Goal: Transaction & Acquisition: Purchase product/service

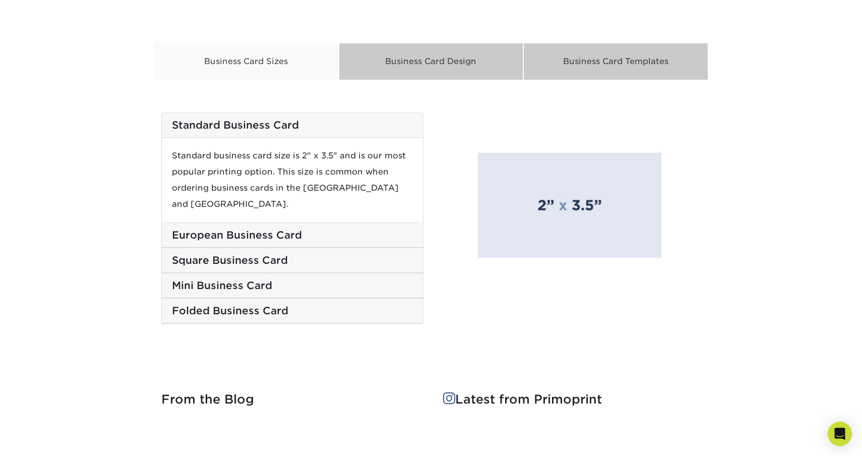
scroll to position [1646, 0]
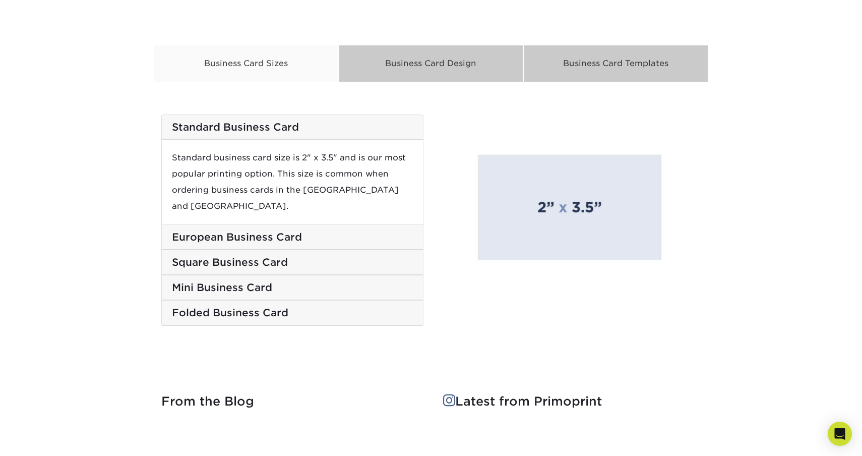
click at [299, 225] on div "European Business Card" at bounding box center [292, 237] width 261 height 25
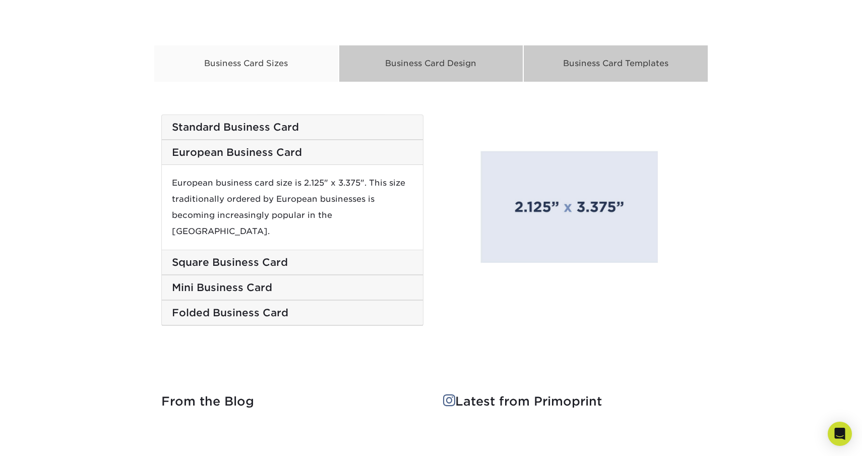
click at [299, 256] on h5 "Square Business Card" at bounding box center [292, 262] width 241 height 12
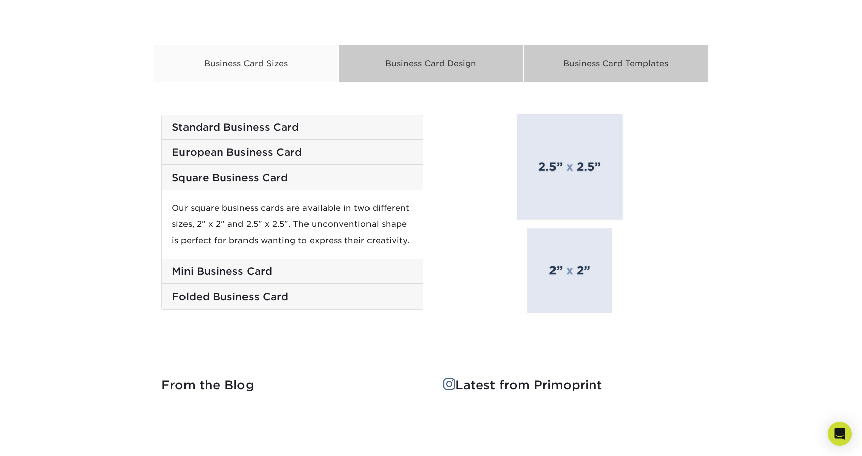
click at [281, 267] on h5 "Mini Business Card" at bounding box center [292, 271] width 241 height 12
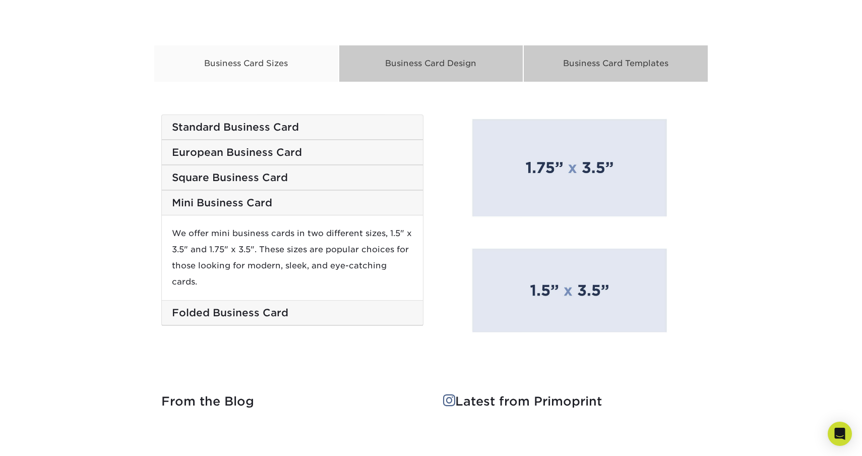
click at [251, 201] on h5 "Mini Business Card" at bounding box center [292, 203] width 241 height 12
click at [245, 306] on h5 "Folded Business Card" at bounding box center [292, 312] width 241 height 12
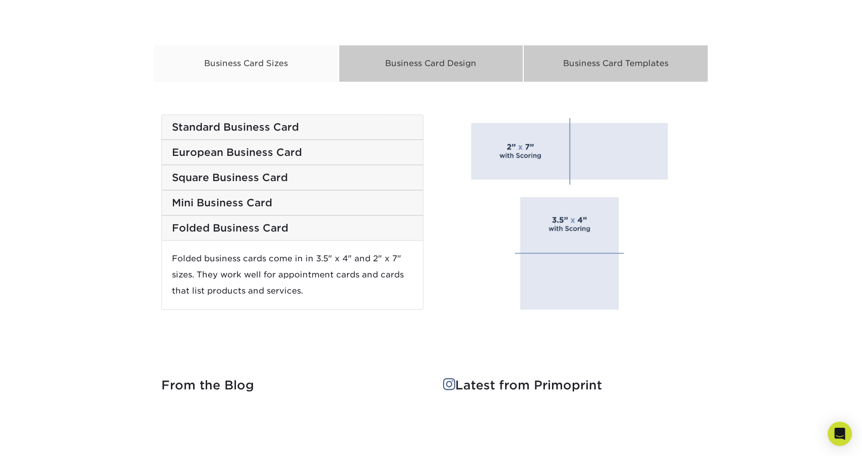
click at [243, 177] on h5 "Square Business Card" at bounding box center [292, 177] width 241 height 12
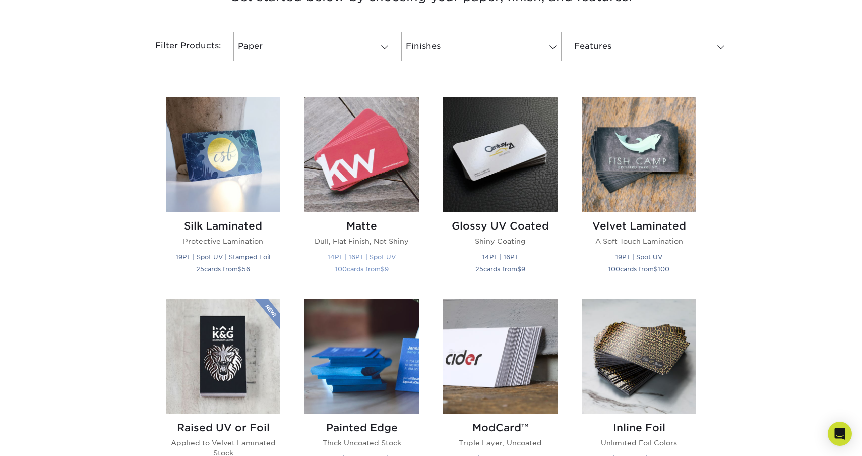
scroll to position [412, 0]
click at [600, 373] on img at bounding box center [639, 356] width 114 height 114
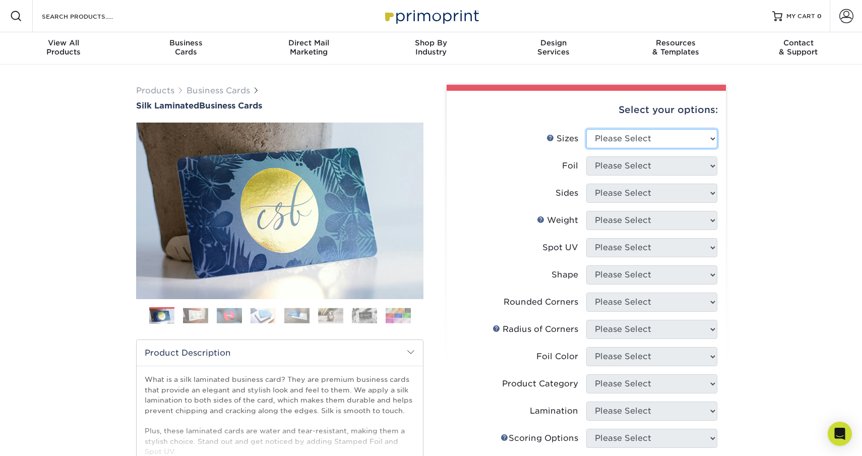
click at [695, 142] on select "Please Select 1.5" x 3.5" - Mini 1.75" x 3.5" - Mini 2" x 2" - Square 2" x 3" -…" at bounding box center [651, 138] width 131 height 19
click at [198, 302] on div "Previous" at bounding box center [279, 226] width 287 height 209
click at [198, 311] on img at bounding box center [195, 315] width 25 height 16
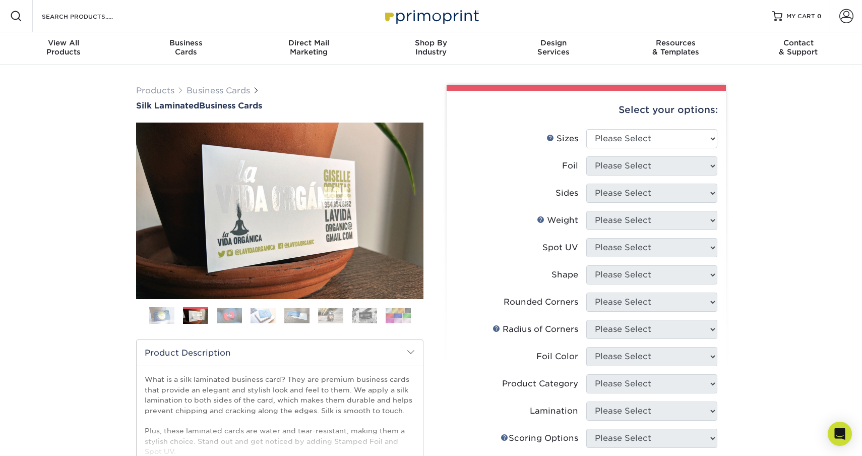
click at [199, 311] on img at bounding box center [195, 316] width 25 height 16
click at [213, 310] on ol at bounding box center [279, 319] width 287 height 24
click at [233, 311] on img at bounding box center [229, 315] width 25 height 16
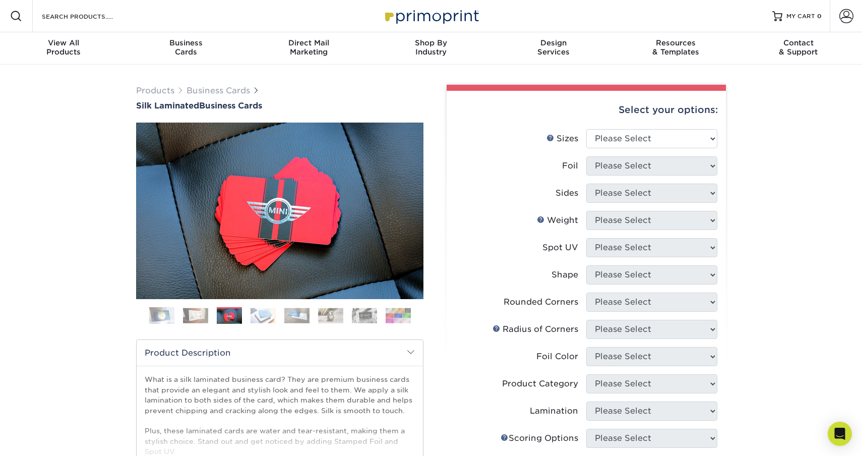
click at [258, 309] on img at bounding box center [262, 315] width 25 height 16
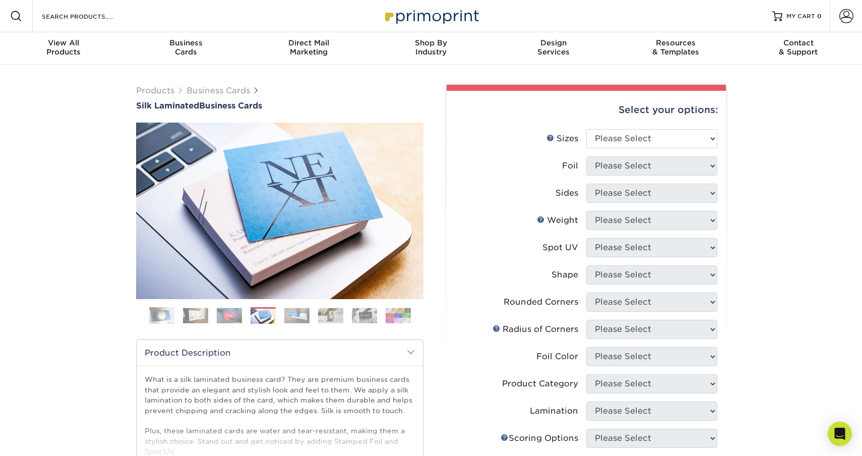
click at [292, 308] on img at bounding box center [296, 315] width 25 height 16
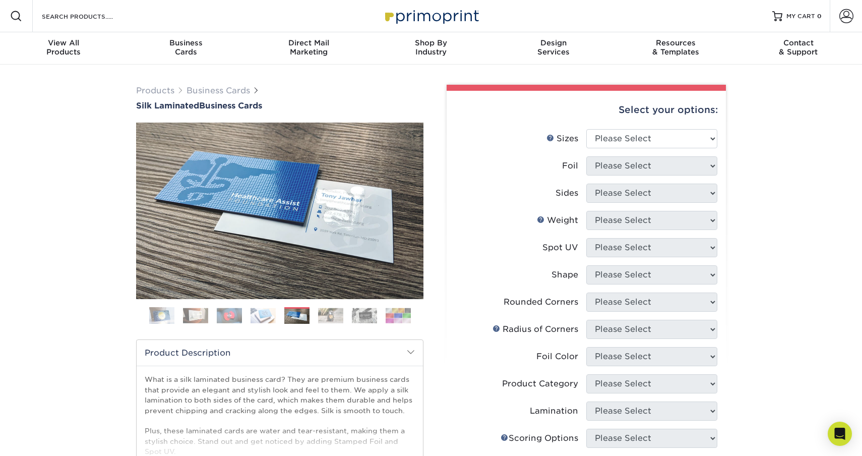
click at [331, 314] on img at bounding box center [330, 315] width 25 height 16
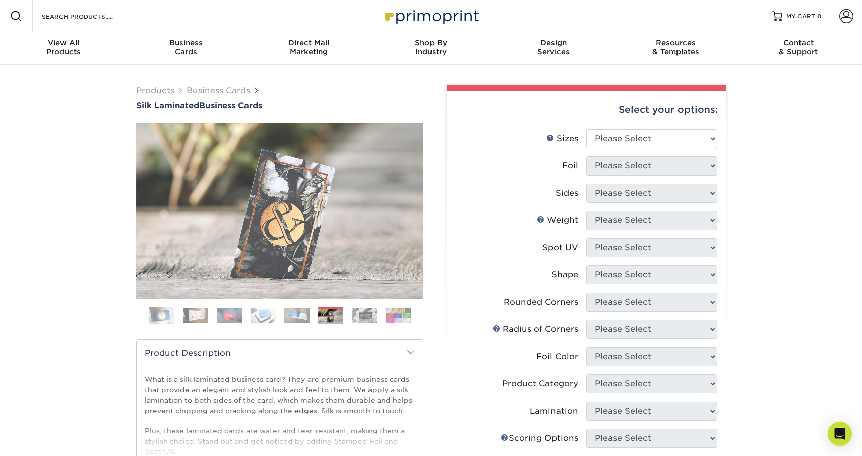
click at [378, 314] on ol at bounding box center [279, 319] width 287 height 24
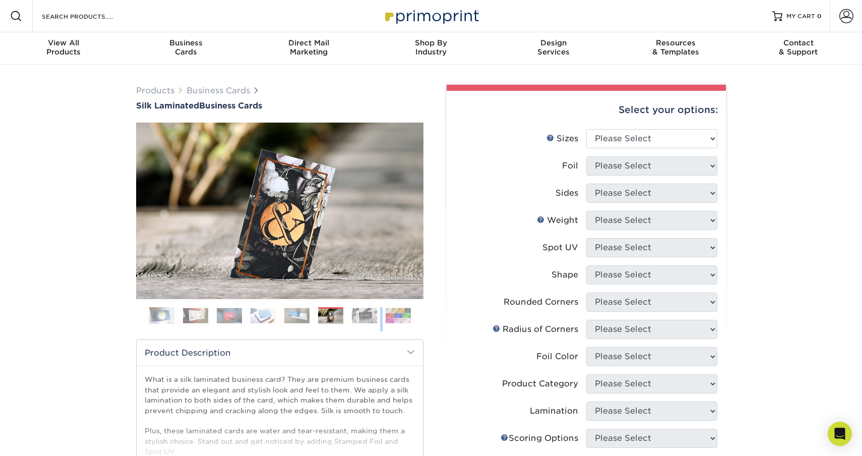
click at [378, 314] on ol at bounding box center [279, 319] width 287 height 24
click at [371, 313] on img at bounding box center [364, 315] width 25 height 16
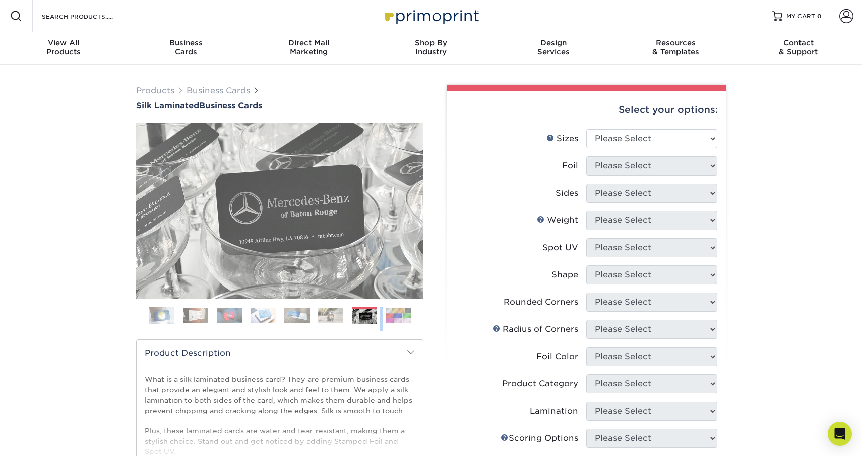
click at [398, 313] on img at bounding box center [398, 315] width 25 height 16
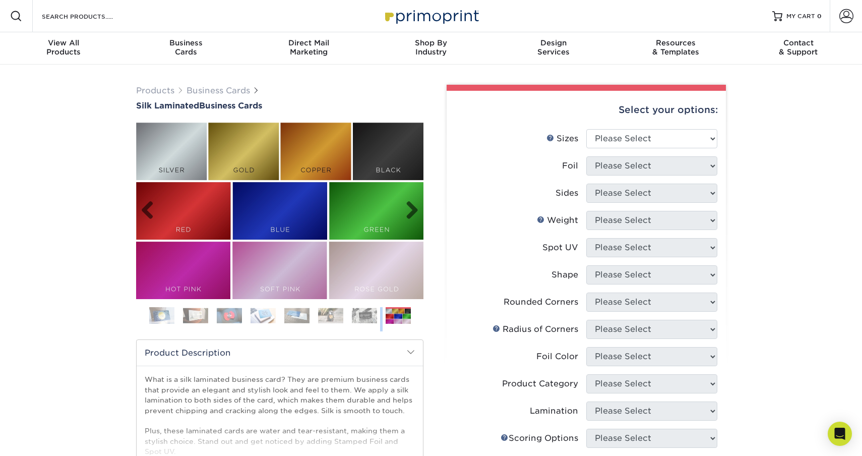
click at [372, 217] on img at bounding box center [279, 210] width 287 height 176
click at [412, 216] on link "Next" at bounding box center [408, 211] width 20 height 20
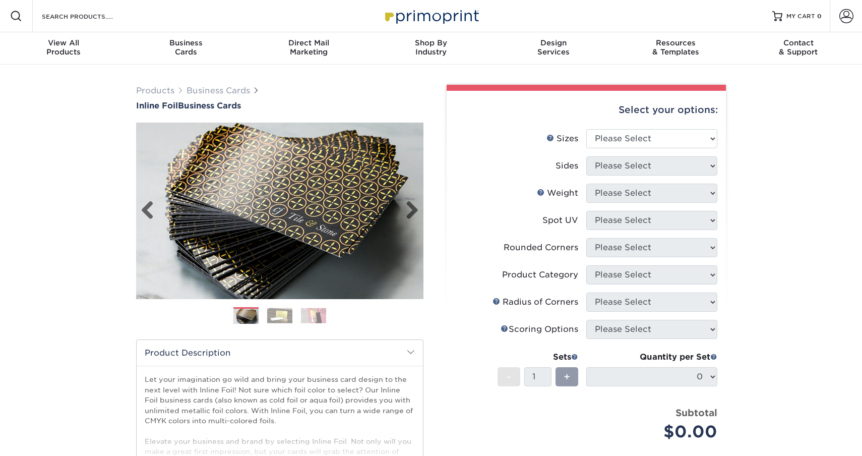
click at [383, 234] on img at bounding box center [279, 210] width 287 height 287
click at [401, 217] on link "Next" at bounding box center [408, 211] width 20 height 20
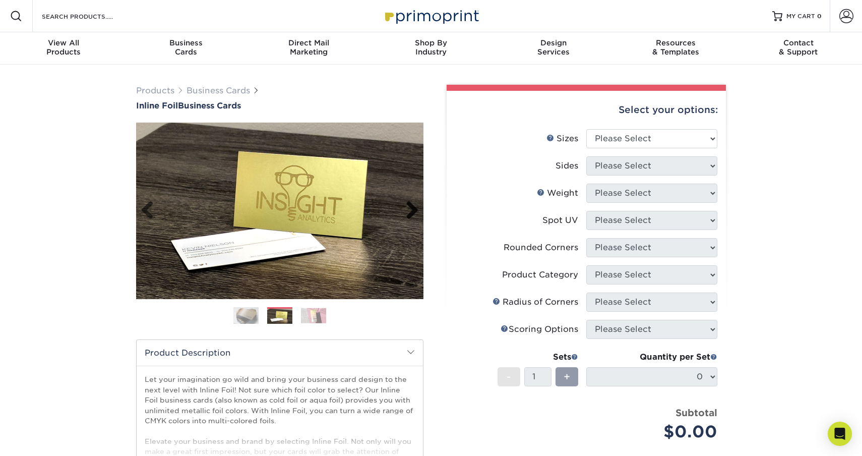
click at [401, 217] on link "Next" at bounding box center [408, 211] width 20 height 20
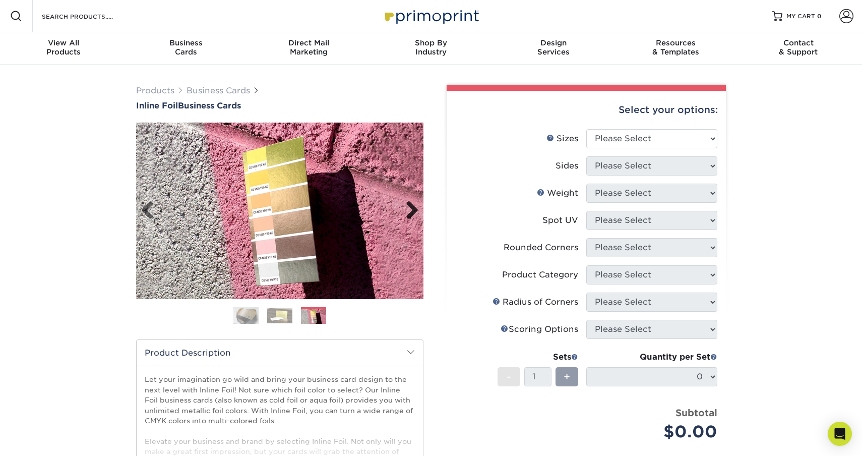
click at [409, 208] on link "Next" at bounding box center [408, 211] width 20 height 20
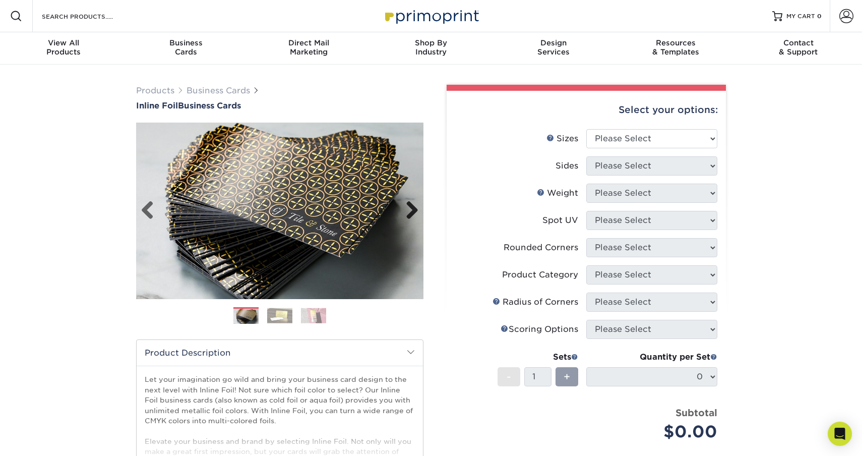
click at [409, 208] on link "Next" at bounding box center [408, 211] width 20 height 20
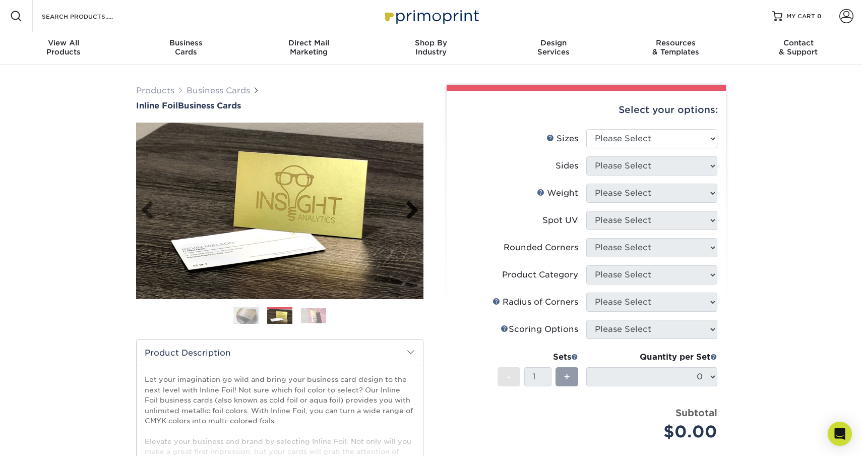
click at [409, 208] on link "Next" at bounding box center [408, 211] width 20 height 20
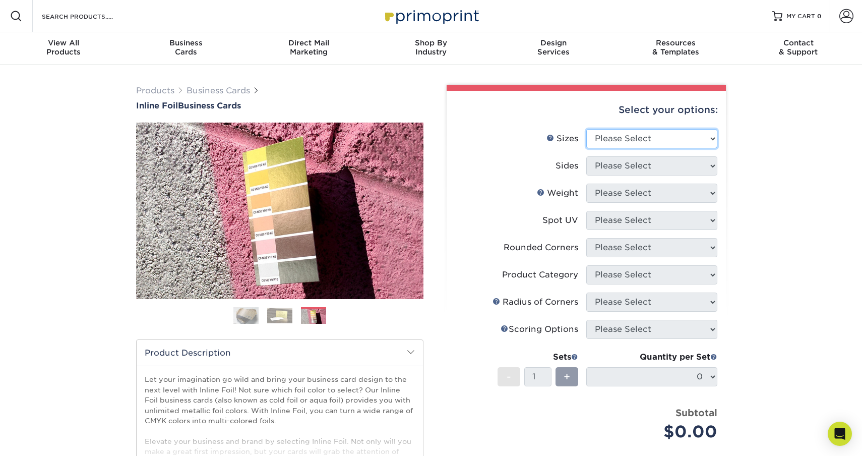
click at [659, 134] on select "Please Select 1.5" x 3.5" - Mini 1.75" x 3.5" - Mini 2" x 2" - Square 2" x 3" -…" at bounding box center [651, 138] width 131 height 19
select select "2.00x3.00"
click at [586, 129] on select "Please Select 1.5" x 3.5" - Mini 1.75" x 3.5" - Mini 2" x 2" - Square 2" x 3" -…" at bounding box center [651, 138] width 131 height 19
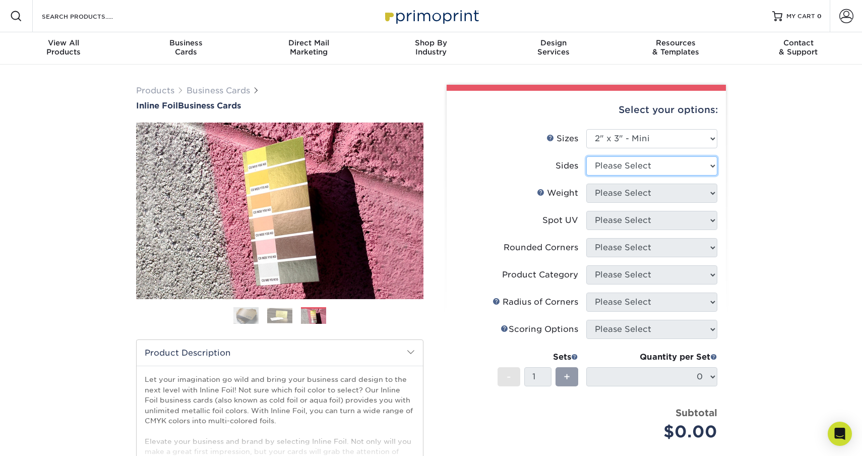
click at [676, 170] on select "Please Select Print Both Sides - Foil Back Only Print Both Sides - Foil Both Si…" at bounding box center [651, 165] width 131 height 19
select select "34527644-b4fd-4ffb-9092-1318eefcd9d9"
click at [586, 156] on select "Please Select Print Both Sides - Foil Back Only Print Both Sides - Foil Both Si…" at bounding box center [651, 165] width 131 height 19
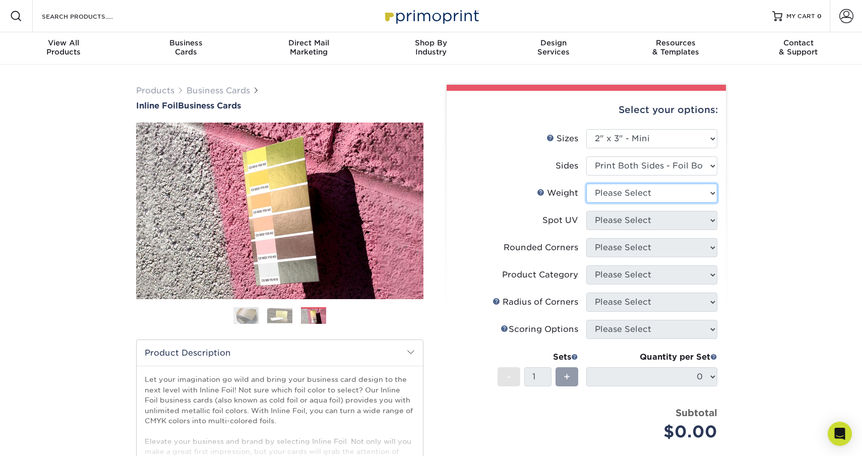
click at [679, 193] on select "Please Select 16PT" at bounding box center [651, 192] width 131 height 19
select select "16PT"
click at [586, 183] on select "Please Select 16PT" at bounding box center [651, 192] width 131 height 19
click at [684, 216] on select "Please Select No Spot UV Front and Back (Both Sides) Front Only Back Only" at bounding box center [651, 220] width 131 height 19
select select "1"
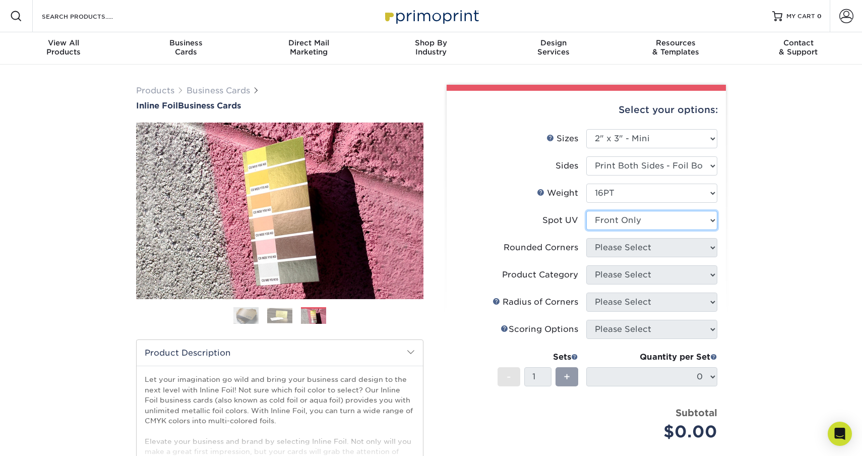
click at [586, 211] on select "Please Select No Spot UV Front and Back (Both Sides) Front Only Back Only" at bounding box center [651, 220] width 131 height 19
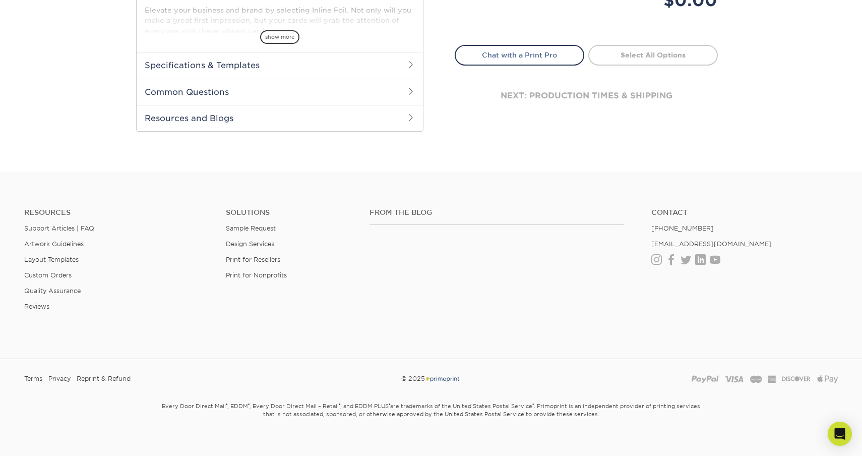
scroll to position [442, 0]
